Goal: Navigation & Orientation: Find specific page/section

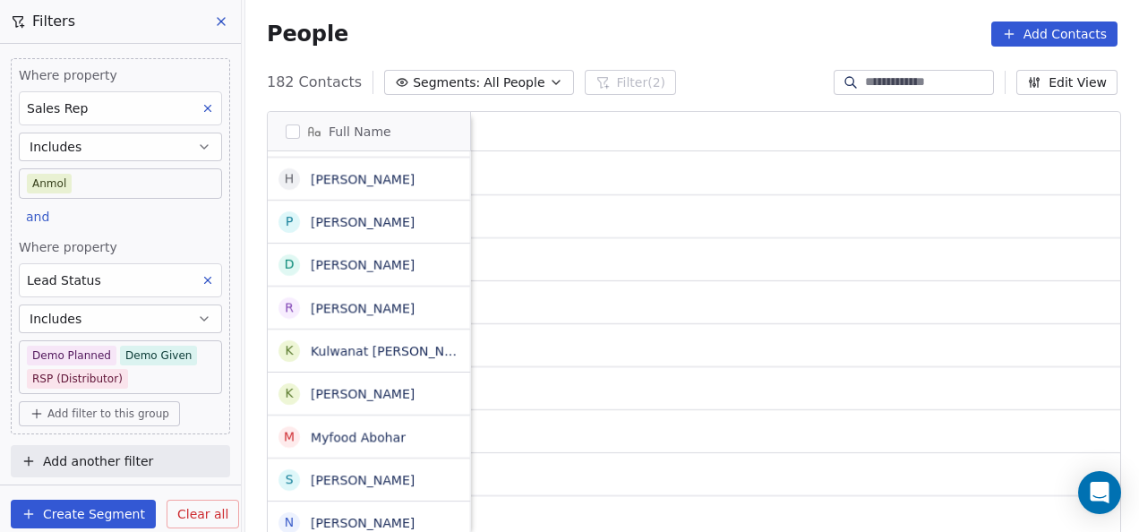
scroll to position [454, 883]
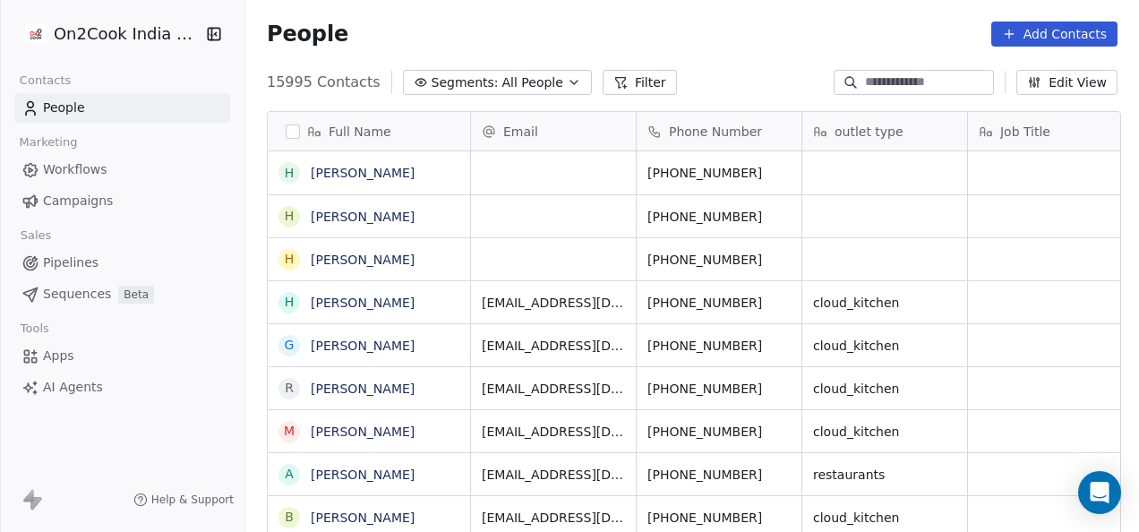
scroll to position [454, 883]
